Goal: Information Seeking & Learning: Learn about a topic

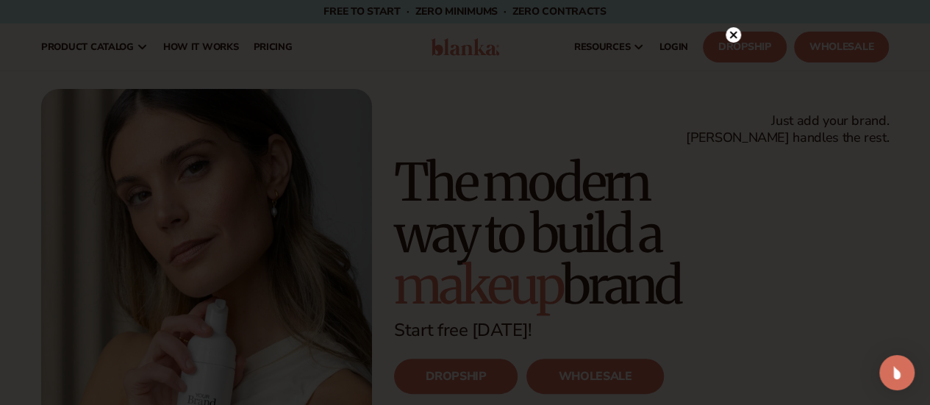
click at [736, 35] on circle at bounding box center [733, 34] width 15 height 15
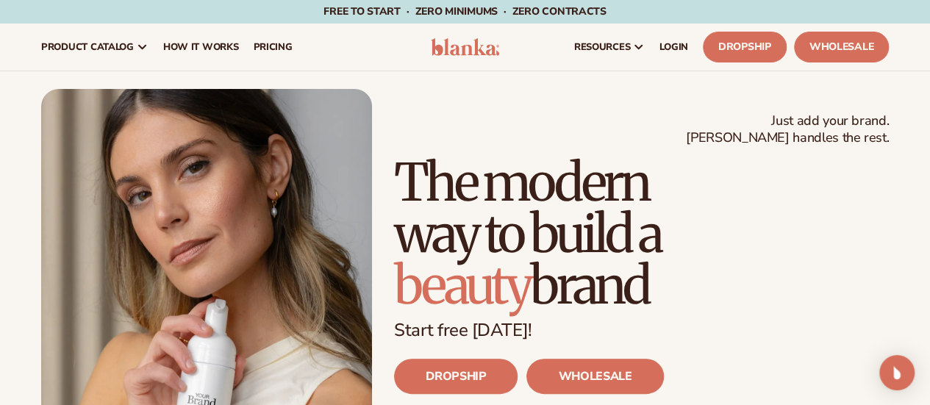
click at [460, 60] on header "Cart product catalog The Lab by [PERSON_NAME]" at bounding box center [465, 47] width 930 height 47
click at [462, 51] on img at bounding box center [465, 47] width 69 height 18
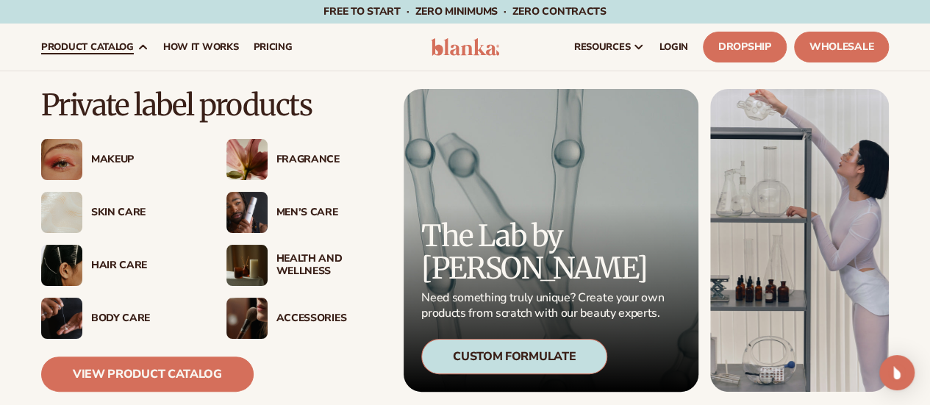
click at [249, 163] on img at bounding box center [246, 159] width 41 height 41
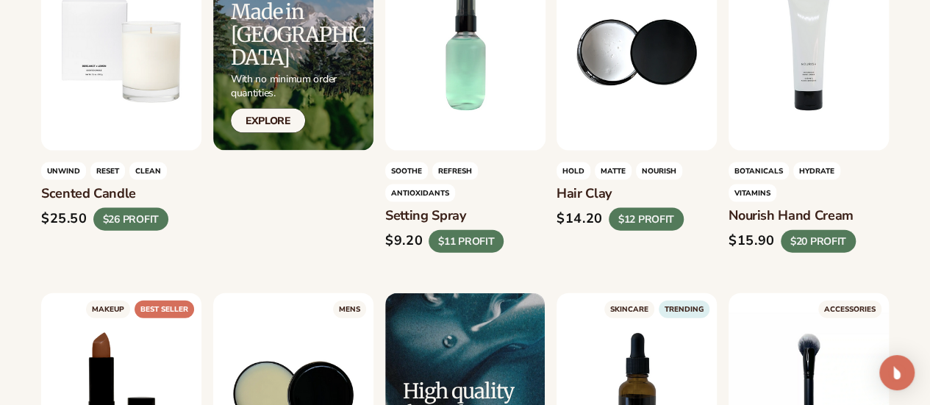
scroll to position [1618, 0]
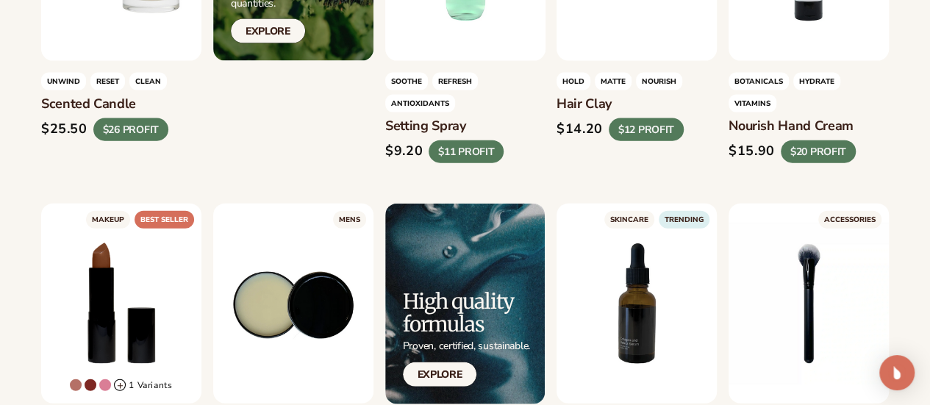
click at [559, 138] on div "$14.20" at bounding box center [580, 129] width 46 height 16
click at [618, 140] on div "$12 PROFIT" at bounding box center [646, 129] width 75 height 23
click at [613, 49] on link "LEARN MORE" at bounding box center [636, 35] width 125 height 28
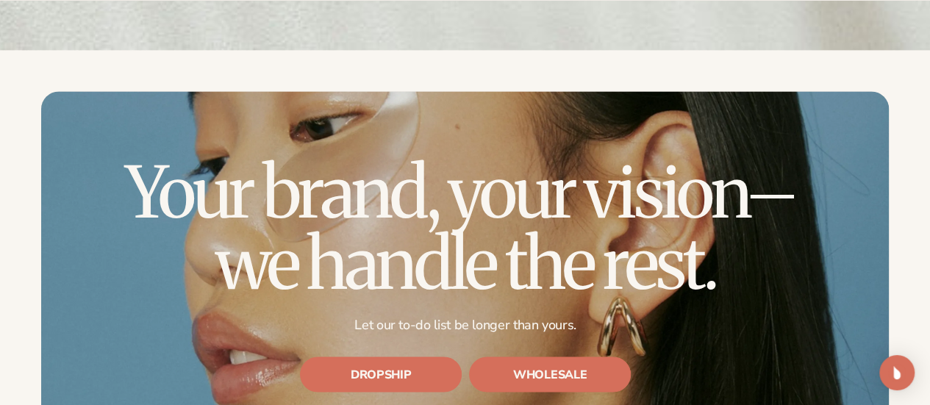
scroll to position [3971, 0]
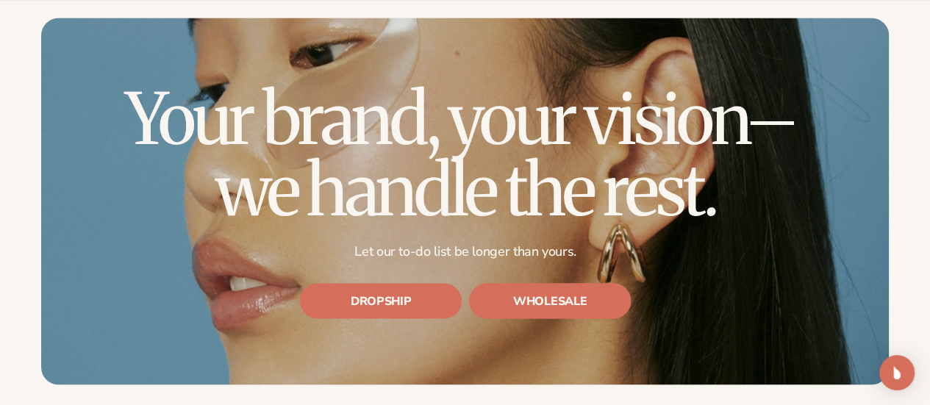
click at [586, 299] on link "WHOLESALE" at bounding box center [550, 300] width 162 height 35
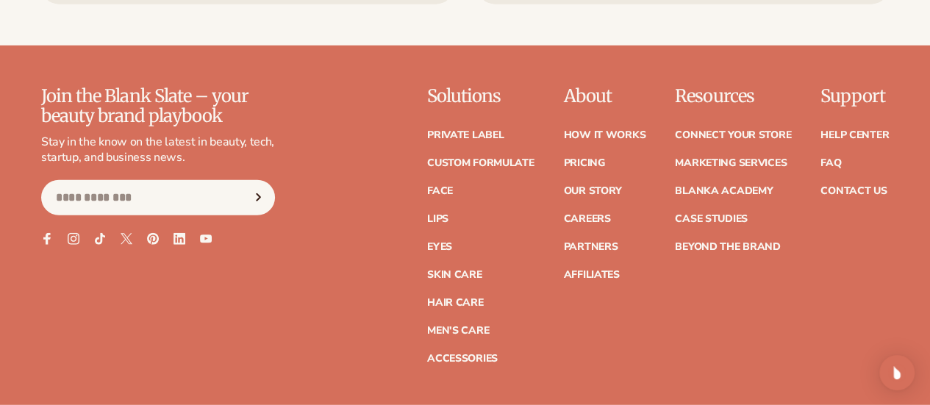
scroll to position [4706, 0]
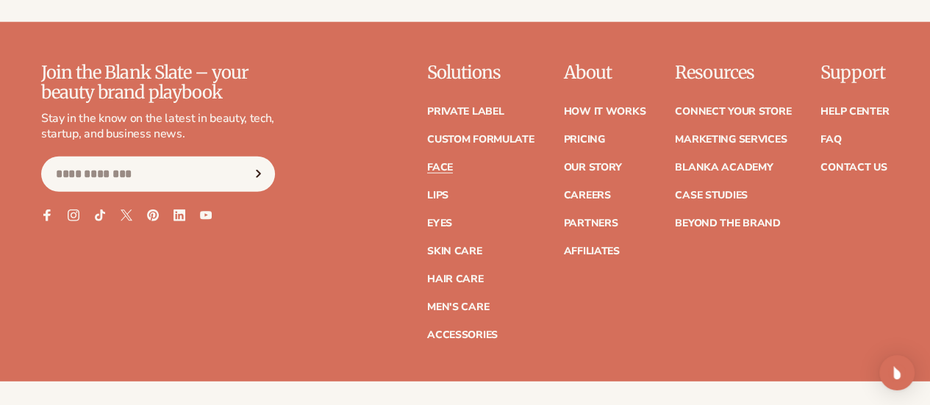
click at [427, 168] on link "Face" at bounding box center [440, 168] width 26 height 10
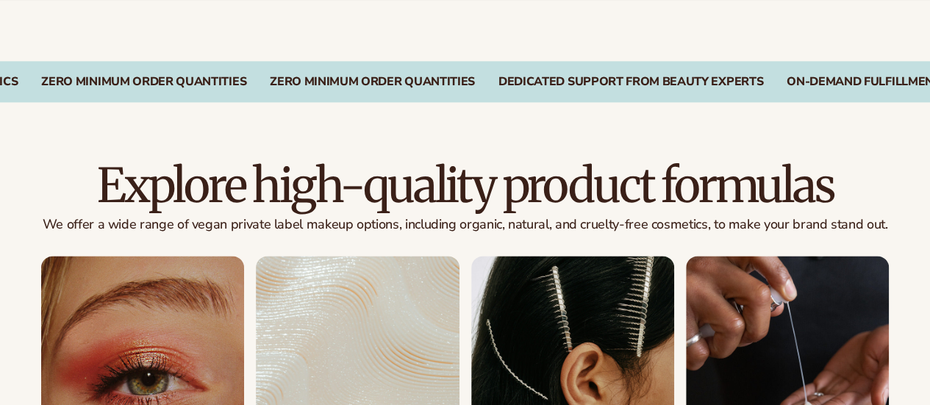
scroll to position [1250, 0]
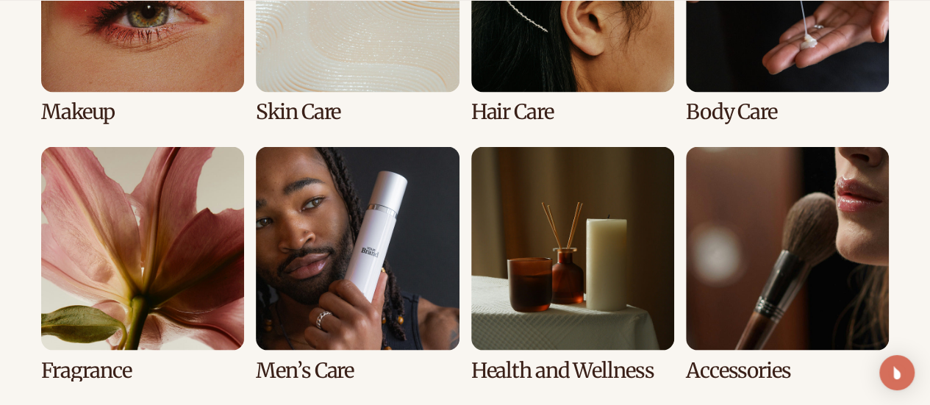
click at [360, 77] on link "2 / 8" at bounding box center [357, 5] width 203 height 235
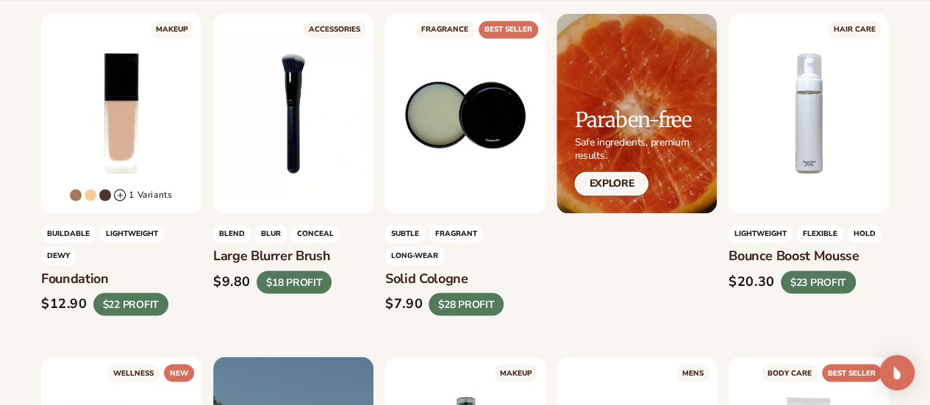
scroll to position [1177, 0]
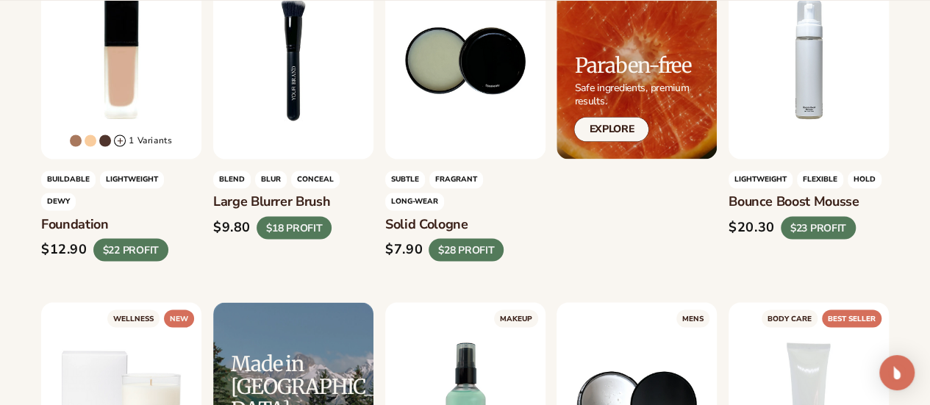
click at [289, 239] on div "$18 PROFIT" at bounding box center [294, 227] width 75 height 23
click at [221, 235] on div "$9.80" at bounding box center [232, 227] width 38 height 16
click at [320, 239] on div "$18 PROFIT" at bounding box center [294, 227] width 75 height 23
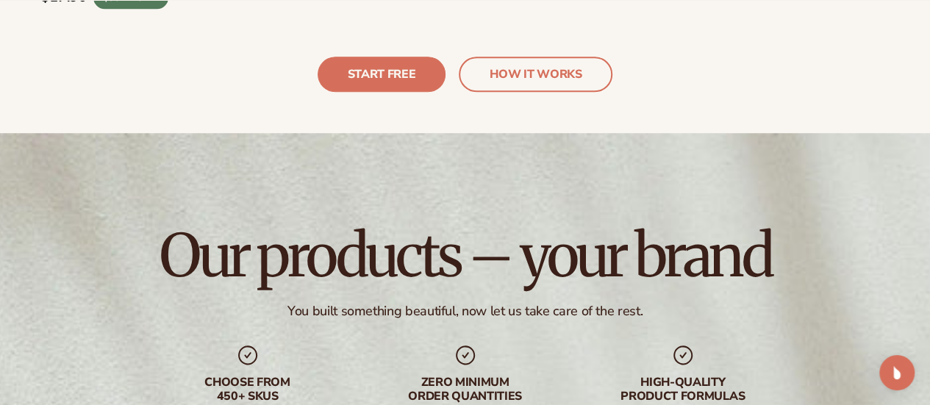
scroll to position [3530, 0]
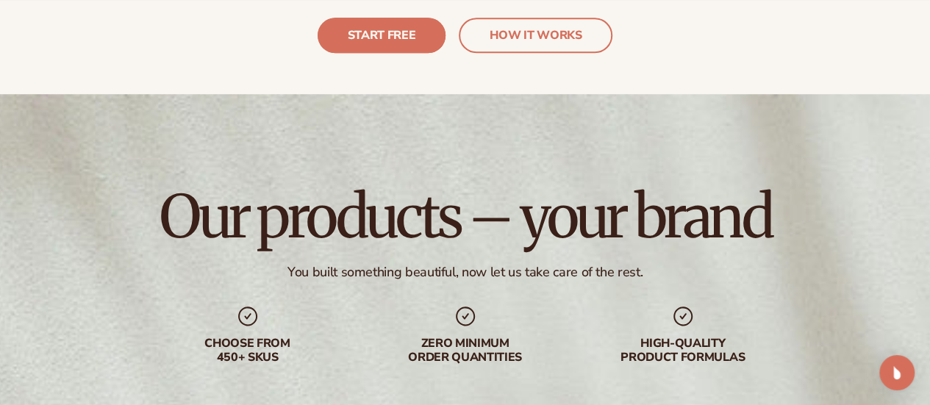
click at [397, 40] on link "START FREE" at bounding box center [382, 35] width 129 height 35
click at [562, 38] on link "HOW IT WORKS" at bounding box center [536, 35] width 154 height 35
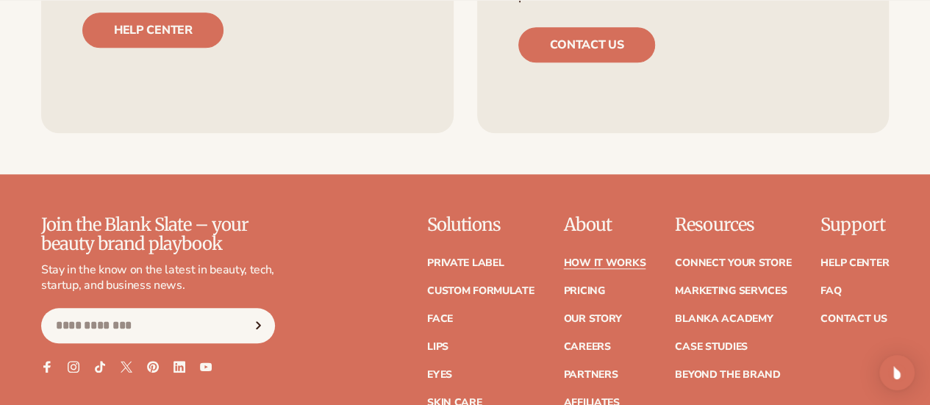
scroll to position [3405, 0]
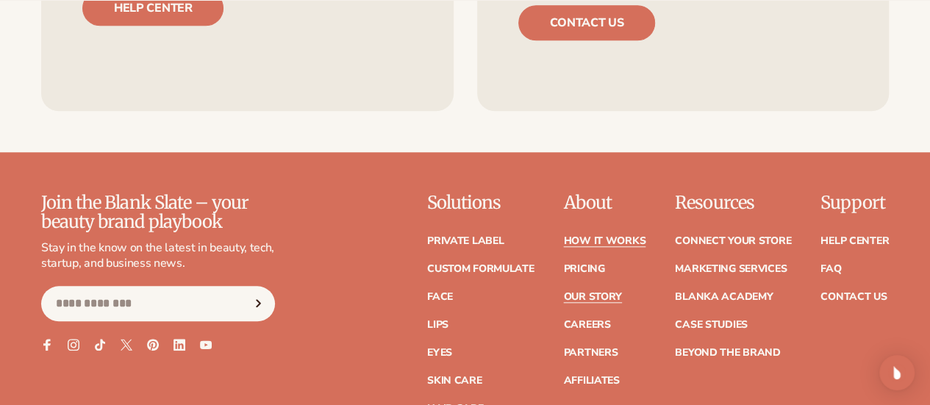
click at [563, 292] on link "Our Story" at bounding box center [592, 297] width 58 height 10
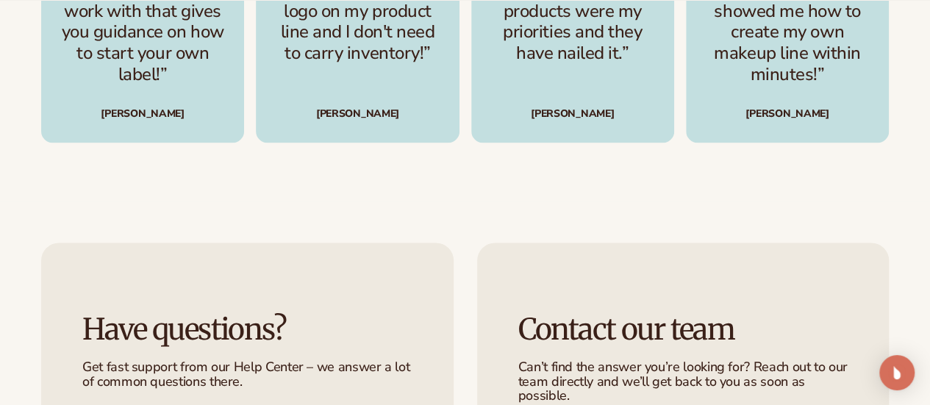
scroll to position [3750, 0]
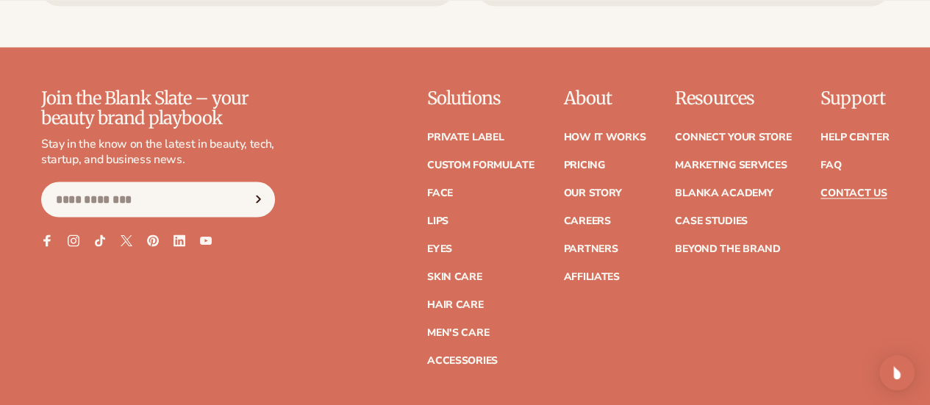
scroll to position [1324, 0]
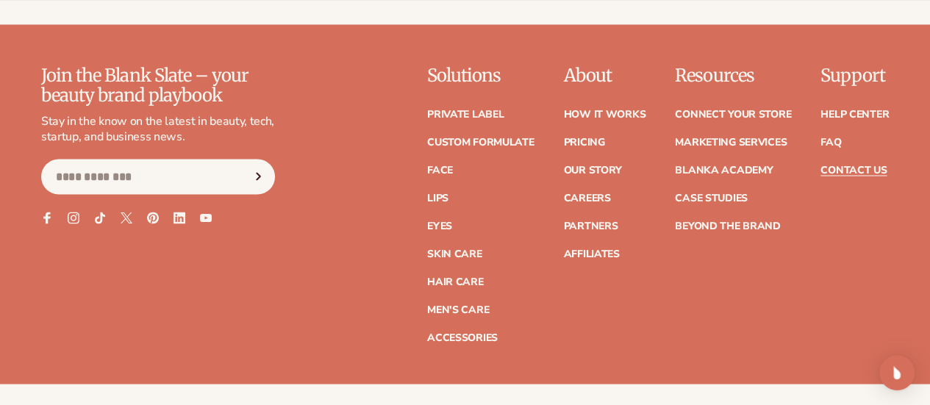
click at [84, 194] on input "Email" at bounding box center [158, 176] width 234 height 35
click at [41, 224] on icon at bounding box center [46, 217] width 13 height 13
click at [675, 114] on link "Connect your store" at bounding box center [733, 114] width 116 height 10
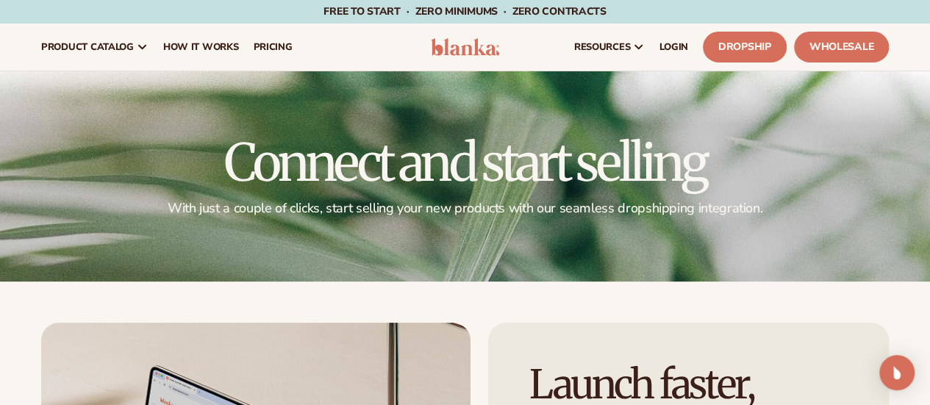
click at [453, 43] on img at bounding box center [465, 47] width 69 height 18
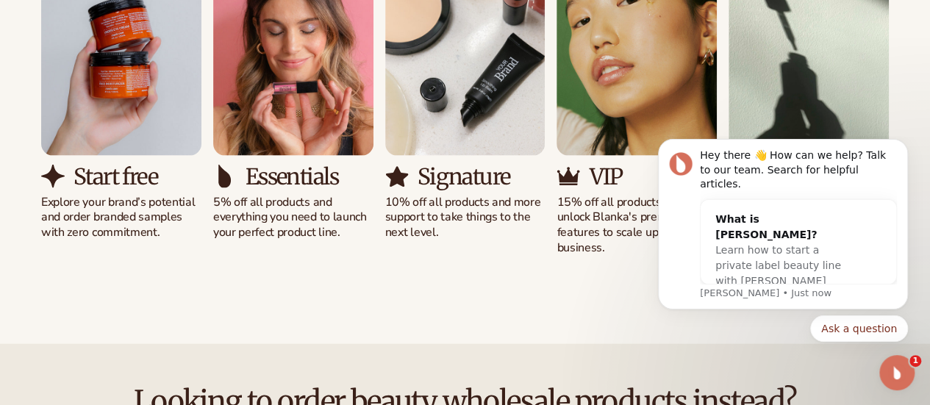
scroll to position [1471, 0]
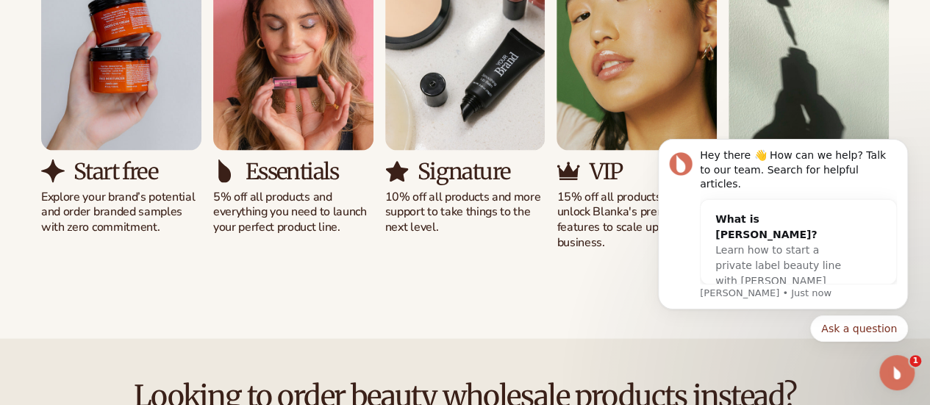
drag, startPoint x: 462, startPoint y: 314, endPoint x: 404, endPoint y: 340, distance: 63.8
click at [404, 310] on div "Solutions for every stage Preview your brand on hundreds of private label cosme…" at bounding box center [465, 54] width 930 height 511
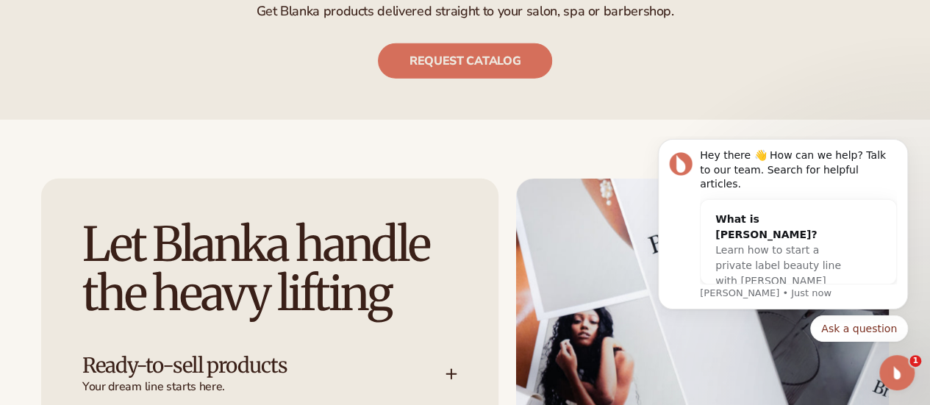
scroll to position [1985, 0]
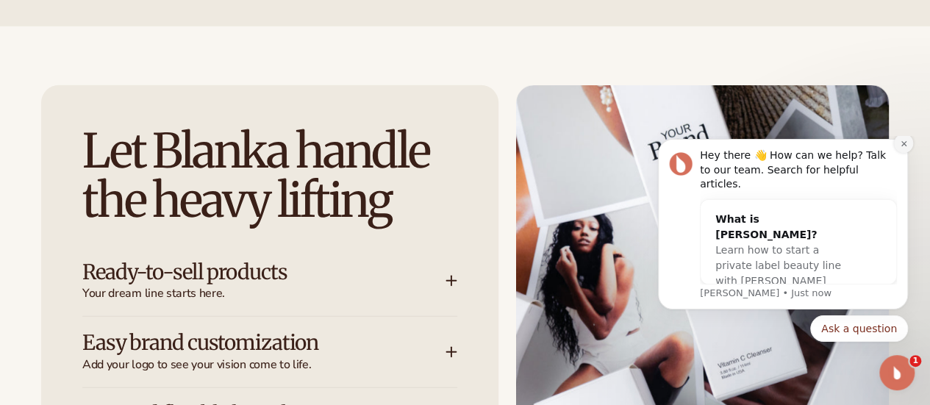
click at [902, 146] on icon "Dismiss notification" at bounding box center [903, 142] width 5 height 5
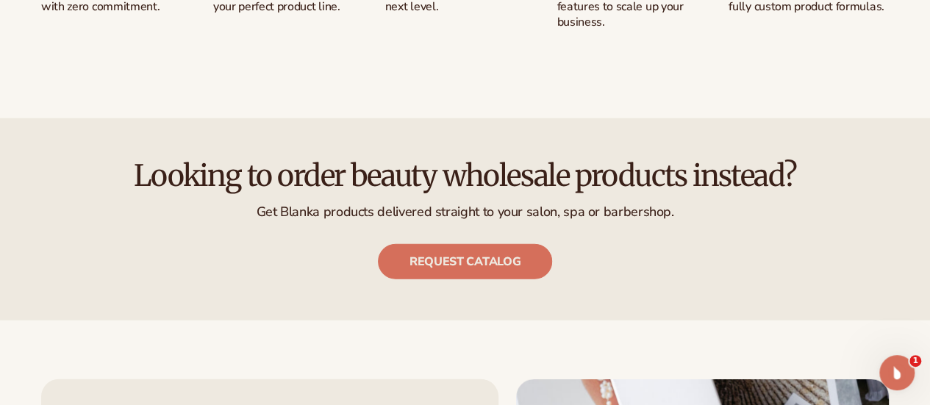
scroll to position [2059, 0]
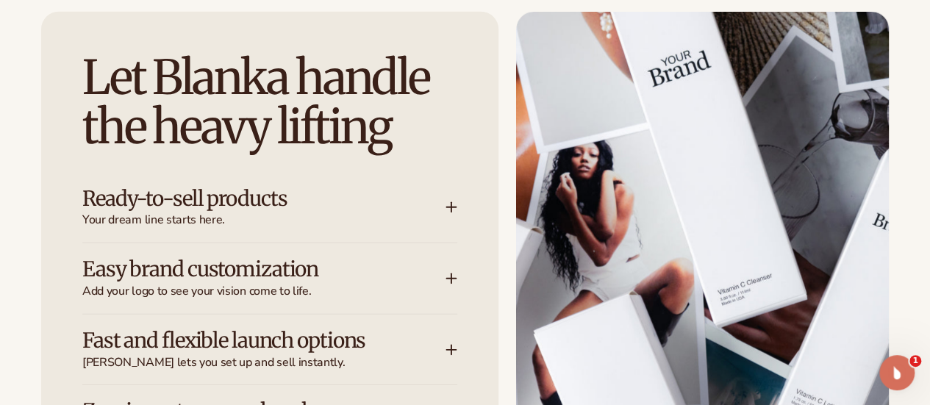
click at [309, 243] on div "Ready-to-sell products Your dream line starts here." at bounding box center [269, 208] width 375 height 71
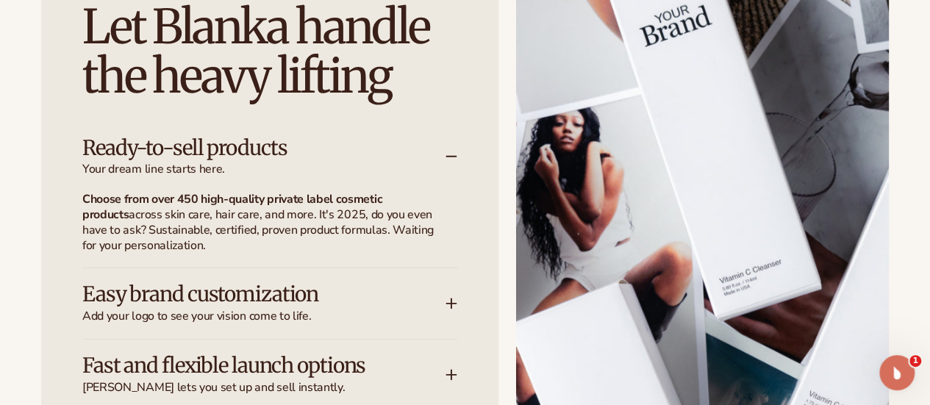
scroll to position [2132, 0]
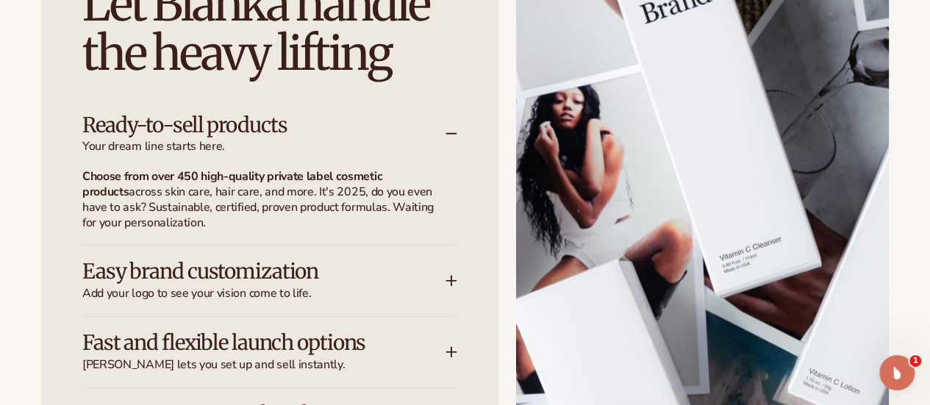
click at [309, 154] on span "Your dream line starts here." at bounding box center [263, 146] width 363 height 15
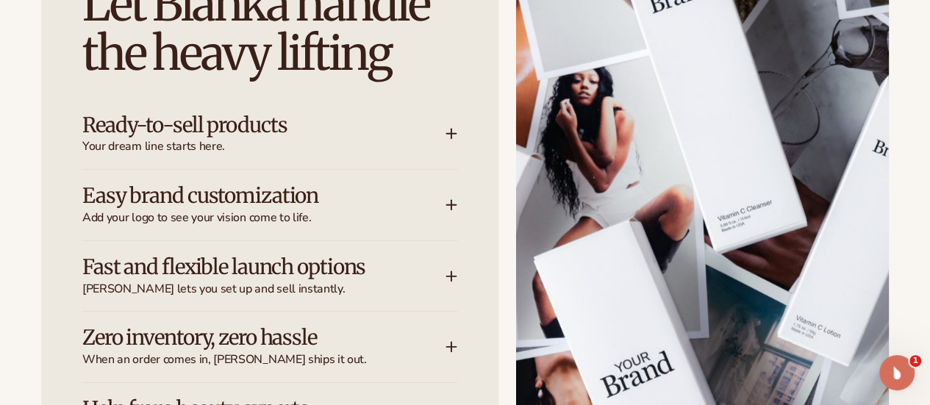
click at [312, 226] on span "Add your logo to see your vision come to life." at bounding box center [263, 217] width 363 height 15
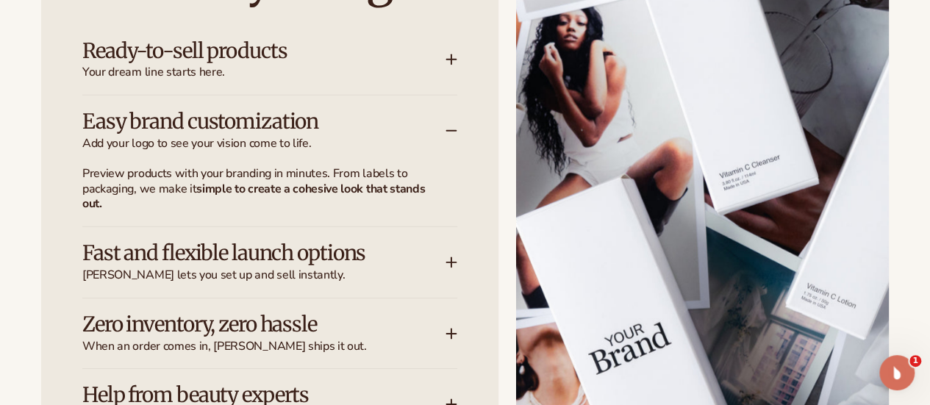
scroll to position [2280, 0]
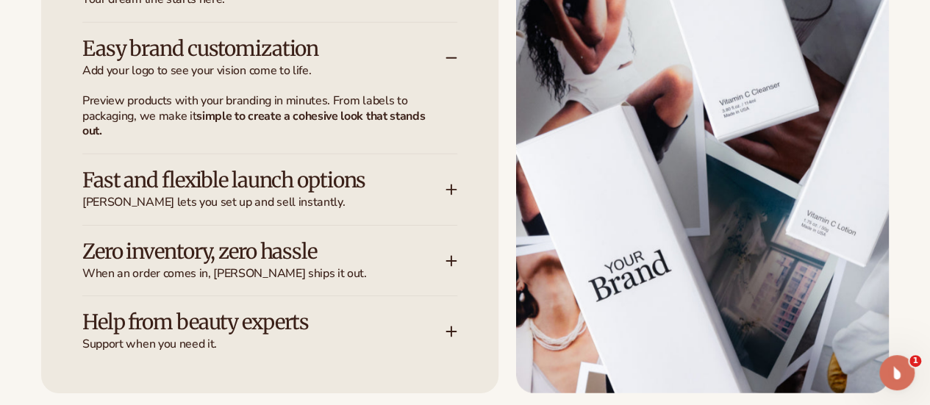
click at [293, 79] on span "Add your logo to see your vision come to life." at bounding box center [263, 70] width 363 height 15
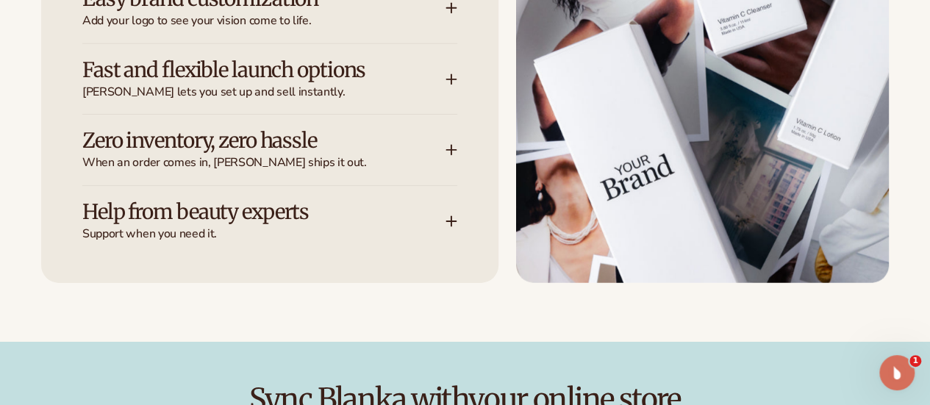
scroll to position [2353, 0]
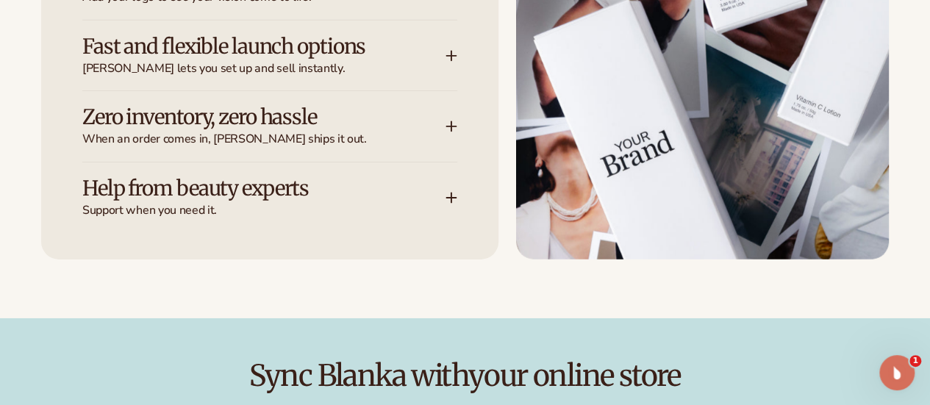
click at [345, 218] on span "Support when you need it." at bounding box center [263, 210] width 363 height 15
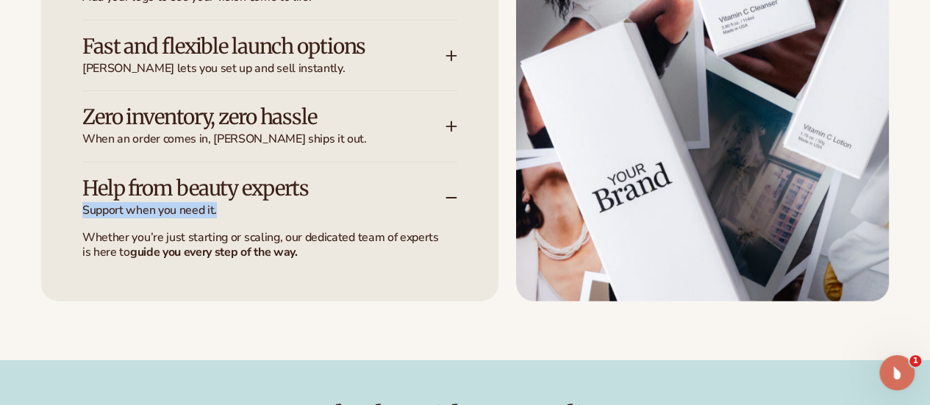
drag, startPoint x: 337, startPoint y: 283, endPoint x: 343, endPoint y: 302, distance: 20.0
click at [343, 218] on div "Help from beauty experts Support when you need it." at bounding box center [263, 197] width 363 height 41
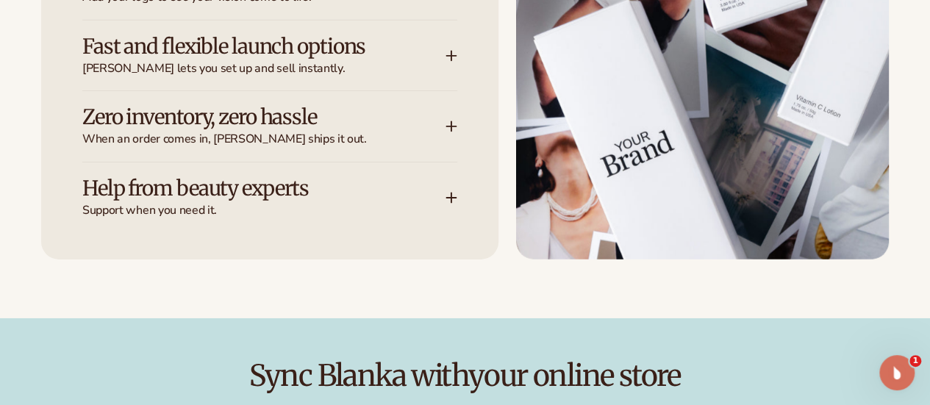
click at [314, 162] on div "Zero inventory, zero hassle When an order comes in, Blanka ships it out." at bounding box center [269, 126] width 375 height 71
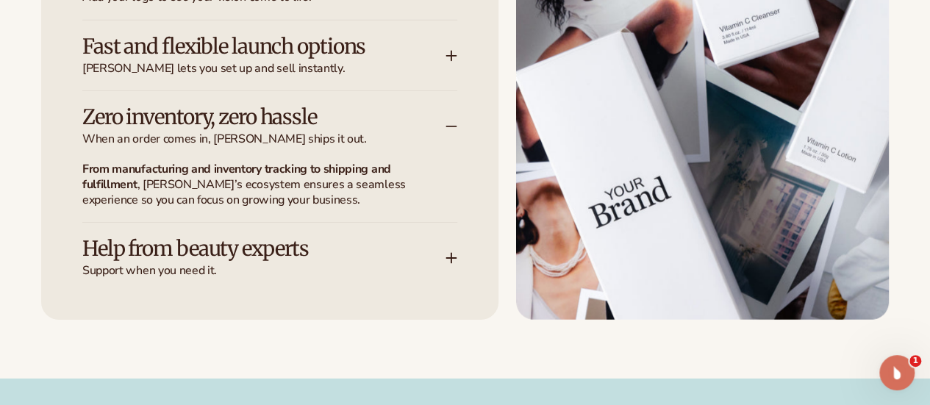
click at [309, 129] on h3 "Zero inventory, zero hassle" at bounding box center [241, 117] width 319 height 23
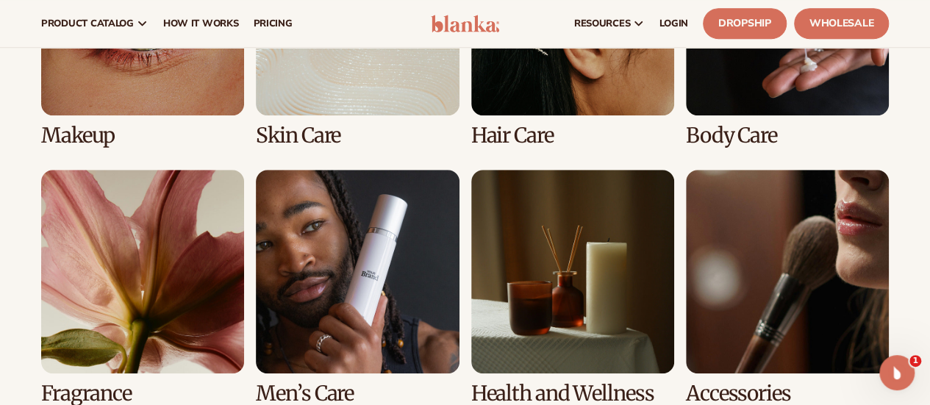
scroll to position [3162, 0]
click at [110, 146] on link "1 / 8" at bounding box center [142, 29] width 203 height 235
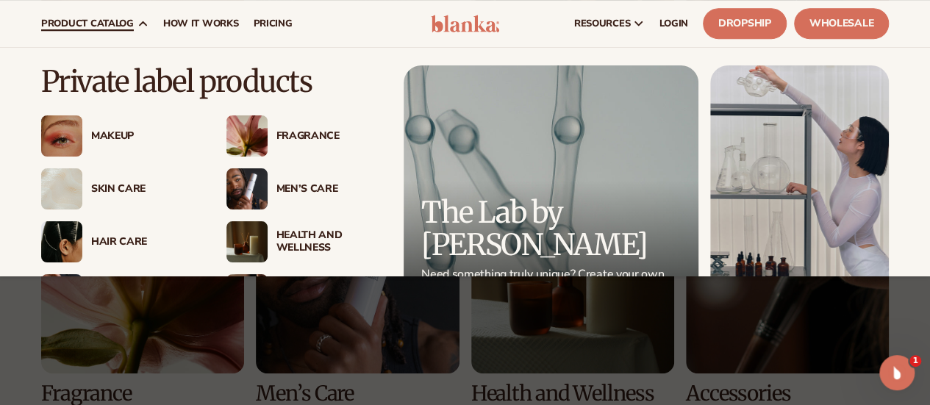
click at [104, 133] on div "Makeup" at bounding box center [144, 136] width 106 height 13
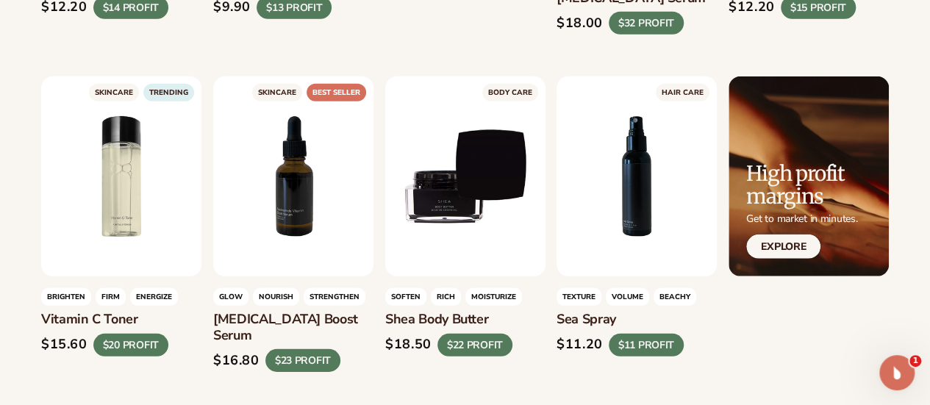
scroll to position [1912, 0]
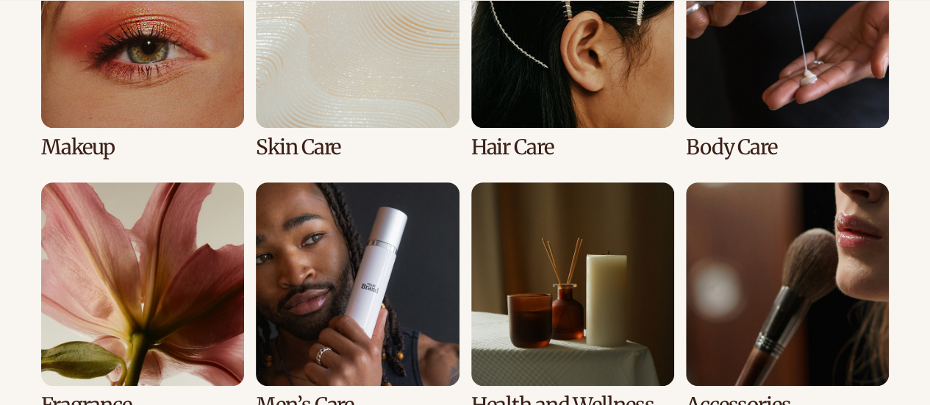
scroll to position [3162, 0]
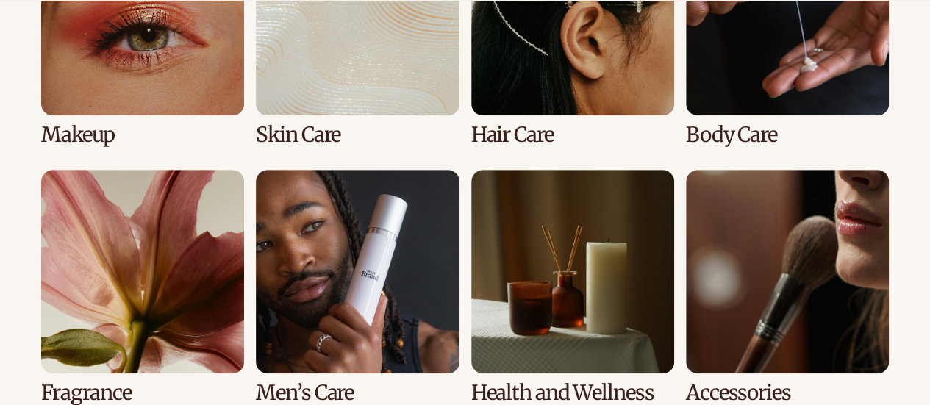
click at [298, 146] on link "2 / 8" at bounding box center [357, 29] width 203 height 235
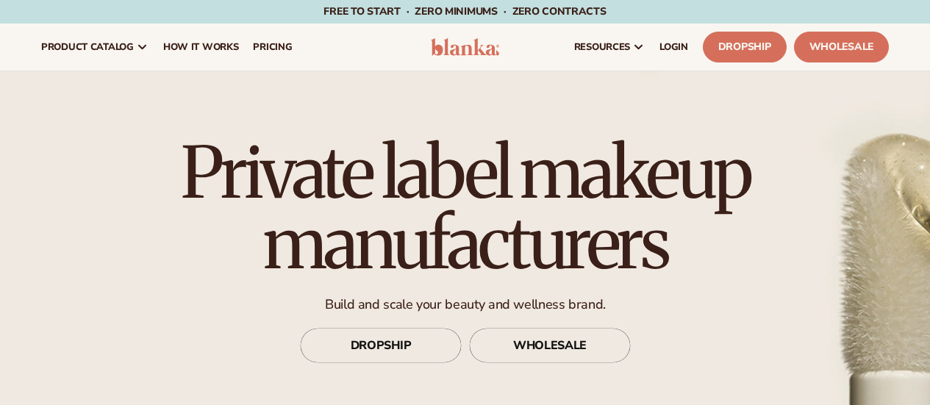
scroll to position [368, 0]
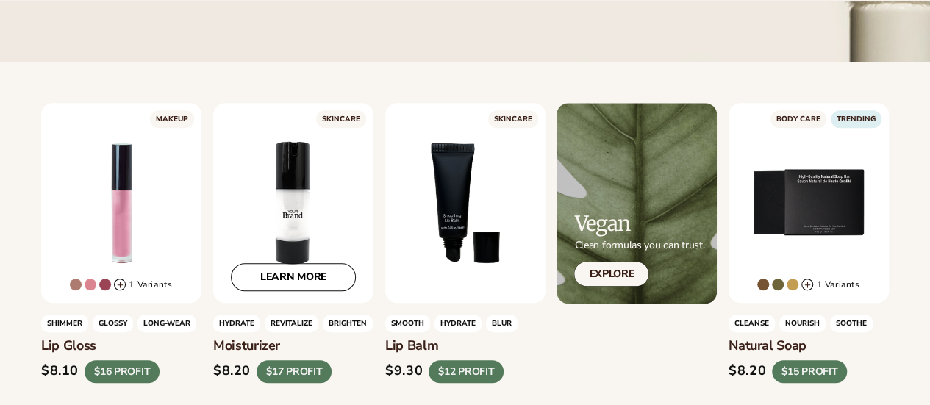
click at [288, 182] on div "LEARN MORE" at bounding box center [293, 203] width 160 height 200
click at [296, 282] on link "LEARN MORE" at bounding box center [293, 278] width 125 height 28
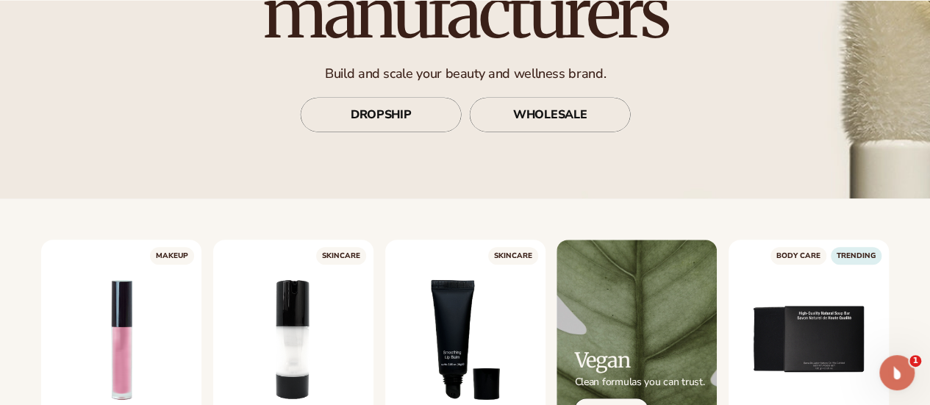
scroll to position [294, 0]
